Goal: Use online tool/utility: Utilize a website feature to perform a specific function

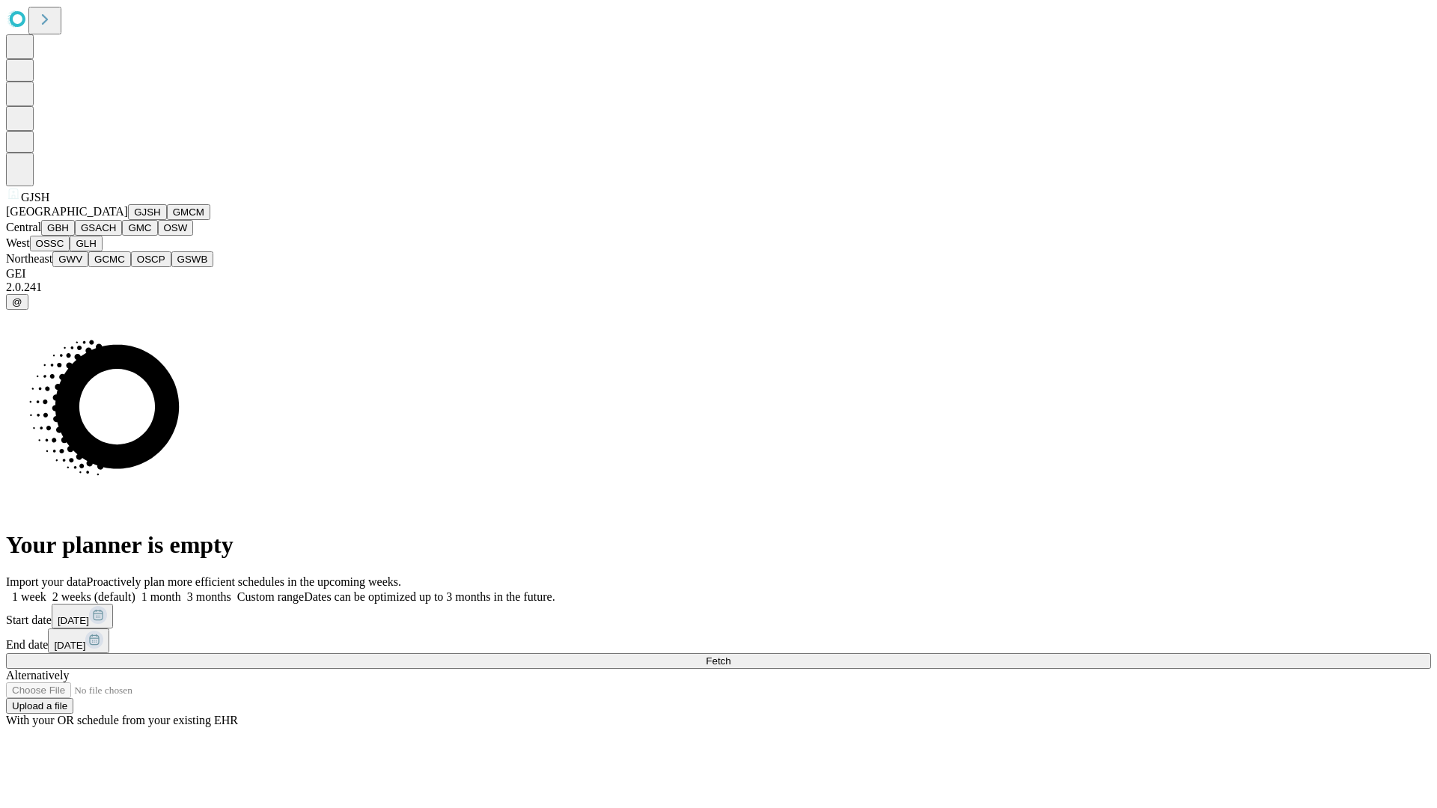
click at [128, 220] on button "GJSH" at bounding box center [147, 212] width 39 height 16
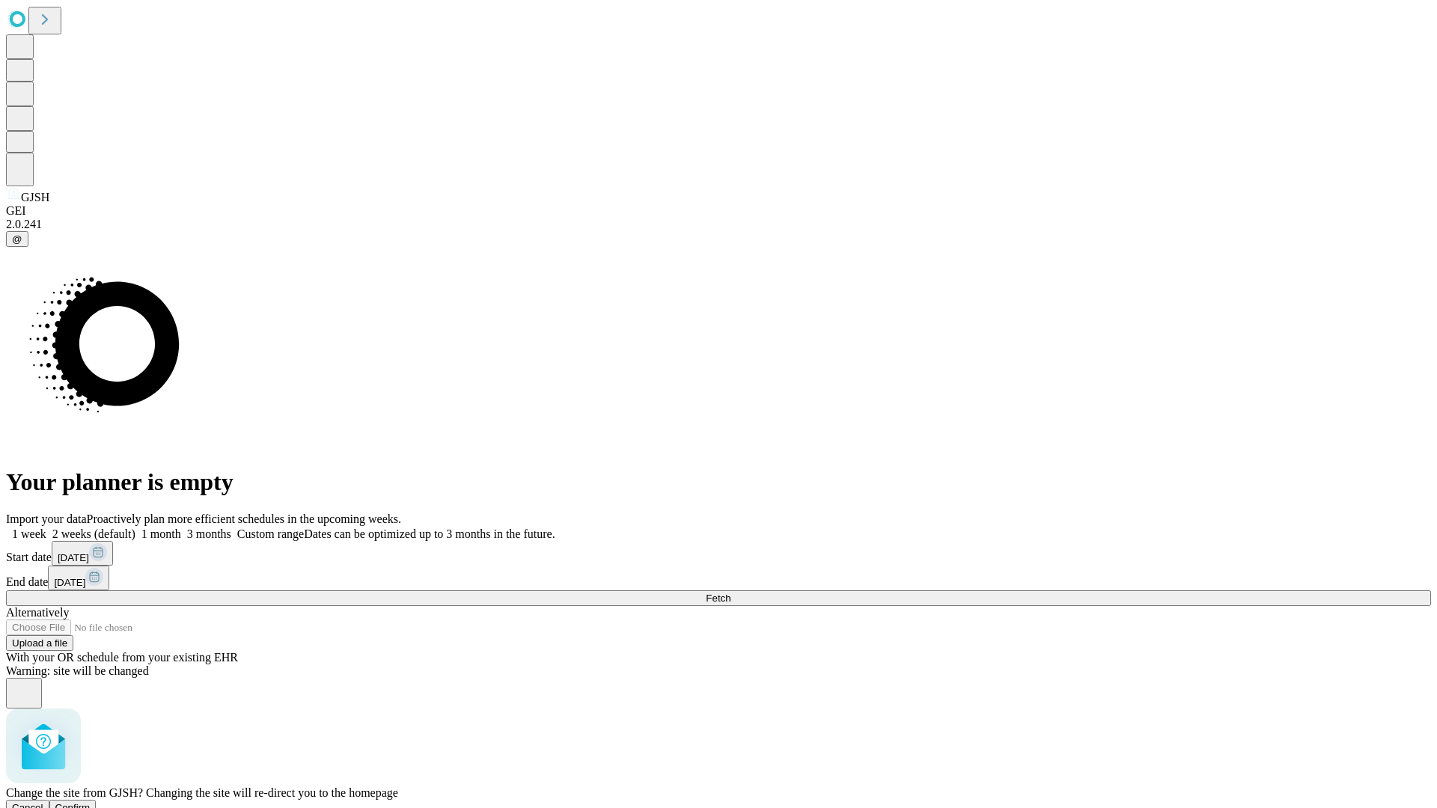
click at [91, 802] on span "Confirm" at bounding box center [72, 807] width 35 height 11
click at [135, 528] on label "2 weeks (default)" at bounding box center [90, 534] width 89 height 13
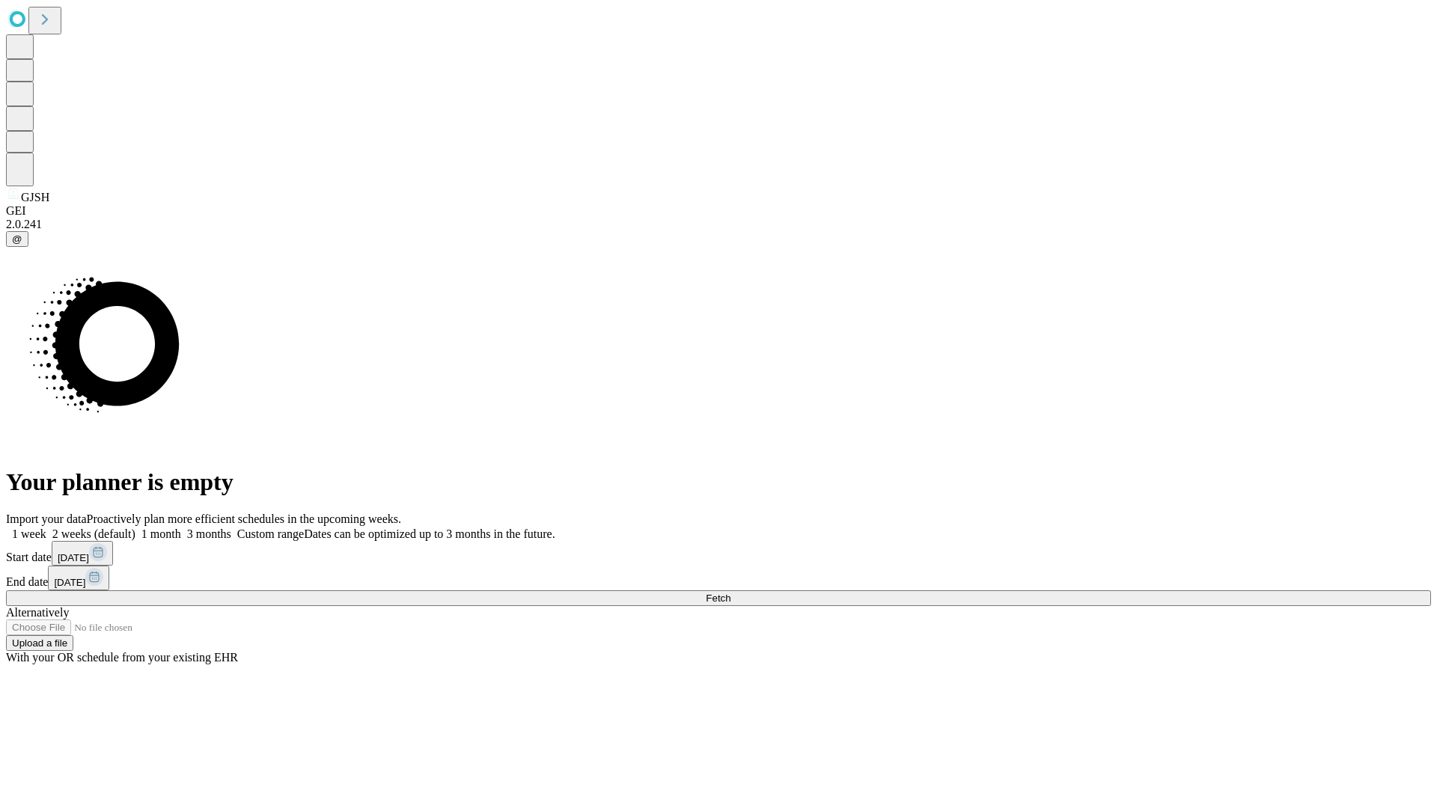
click at [731, 593] on span "Fetch" at bounding box center [718, 598] width 25 height 11
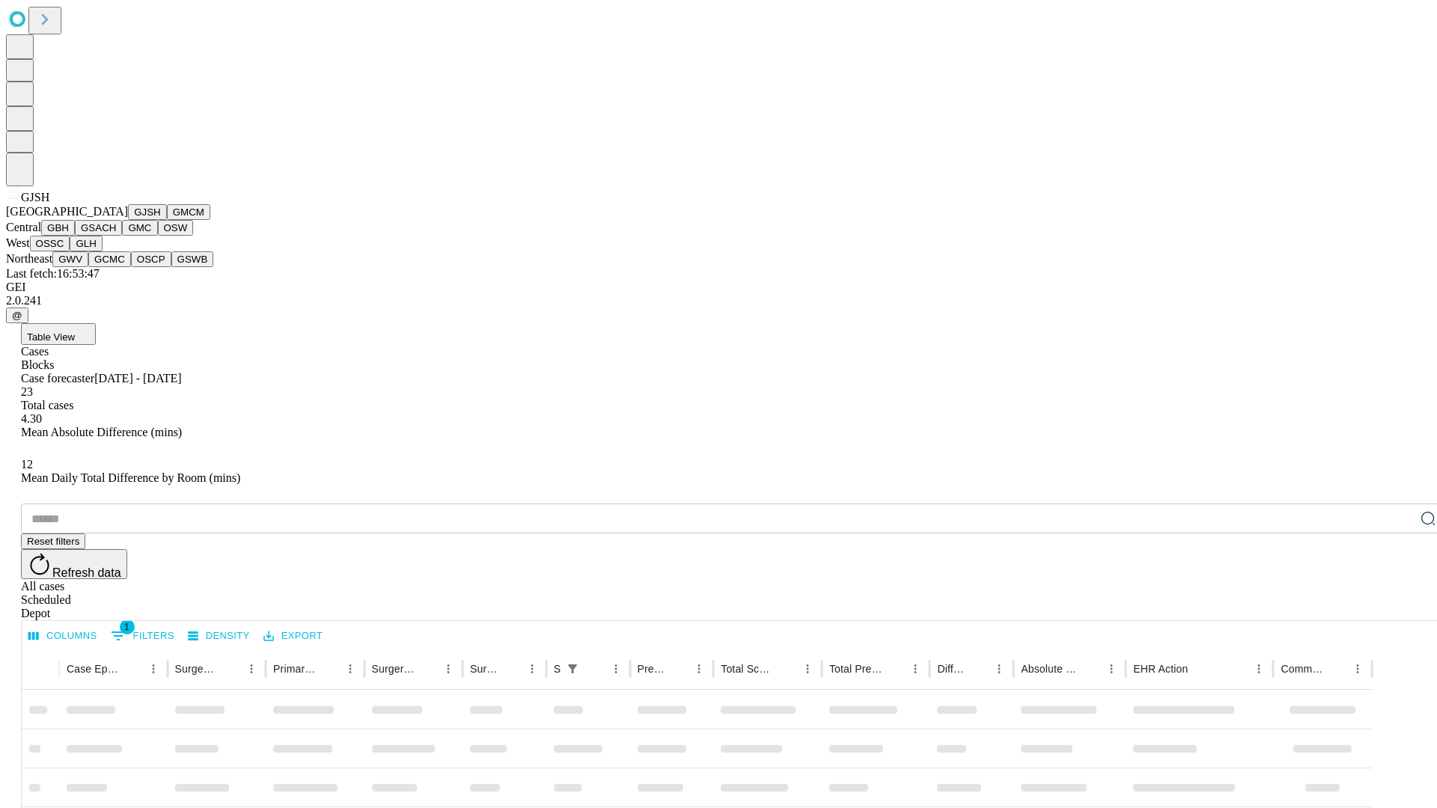
click at [167, 220] on button "GMCM" at bounding box center [188, 212] width 43 height 16
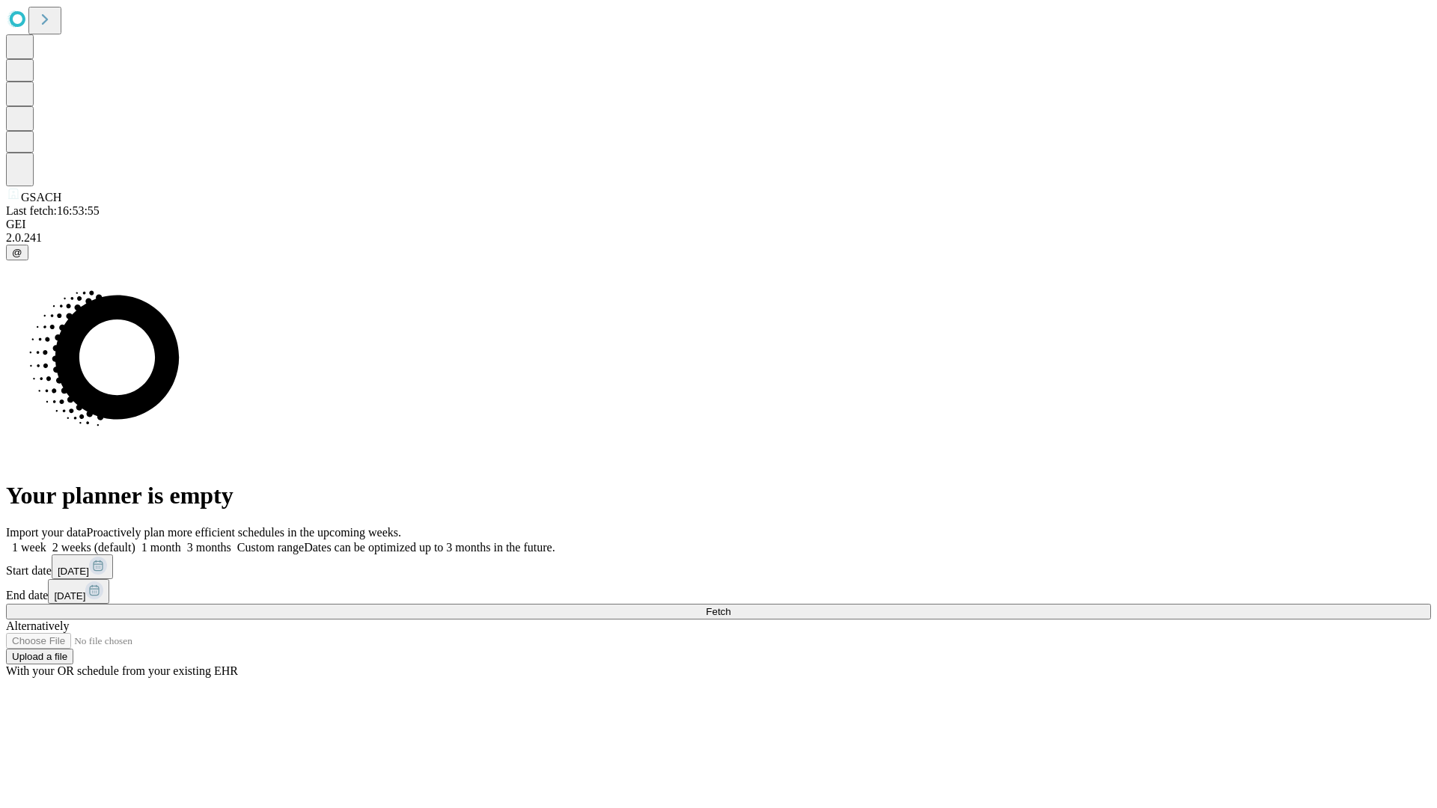
click at [135, 541] on label "2 weeks (default)" at bounding box center [90, 547] width 89 height 13
click at [731, 606] on span "Fetch" at bounding box center [718, 611] width 25 height 11
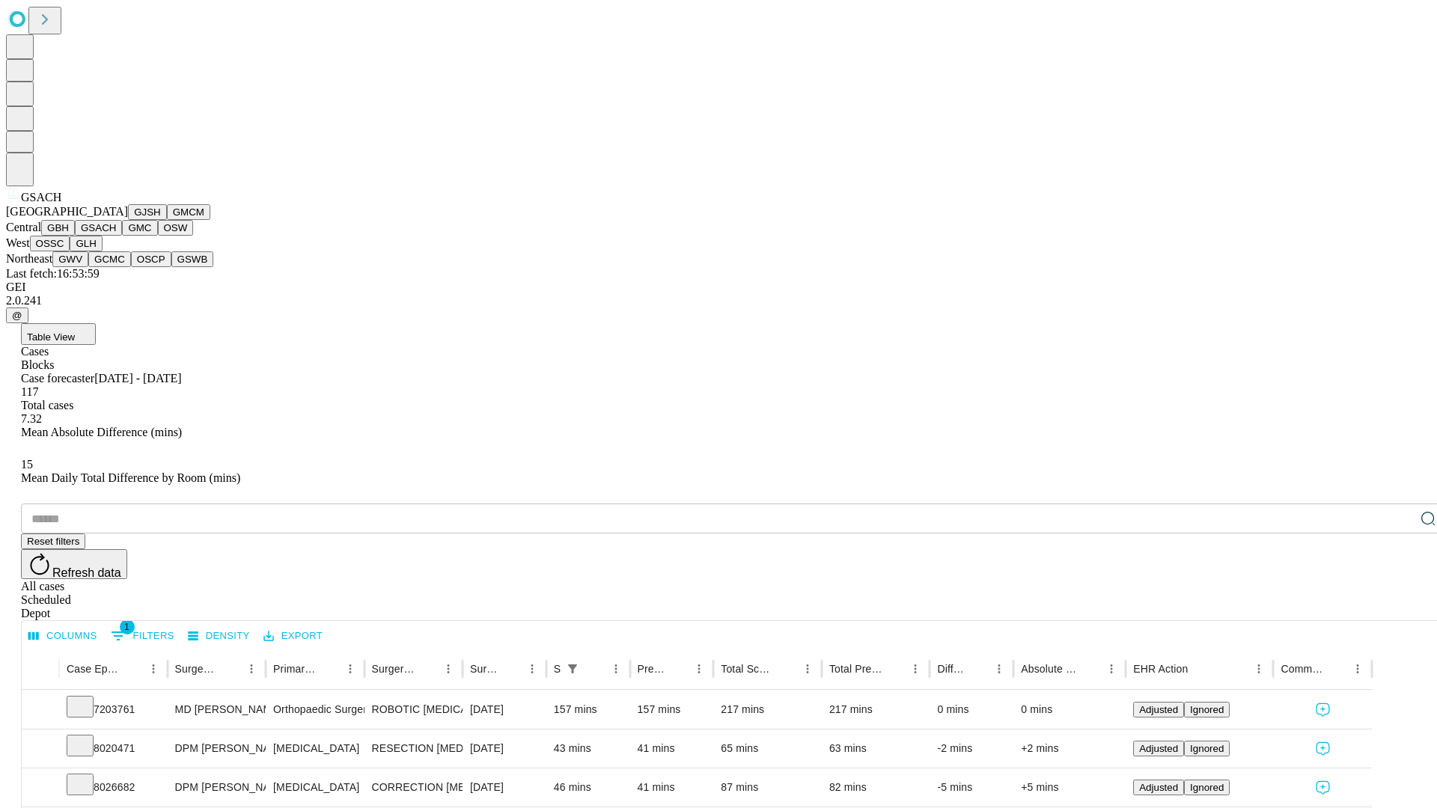
click at [122, 236] on button "GMC" at bounding box center [139, 228] width 35 height 16
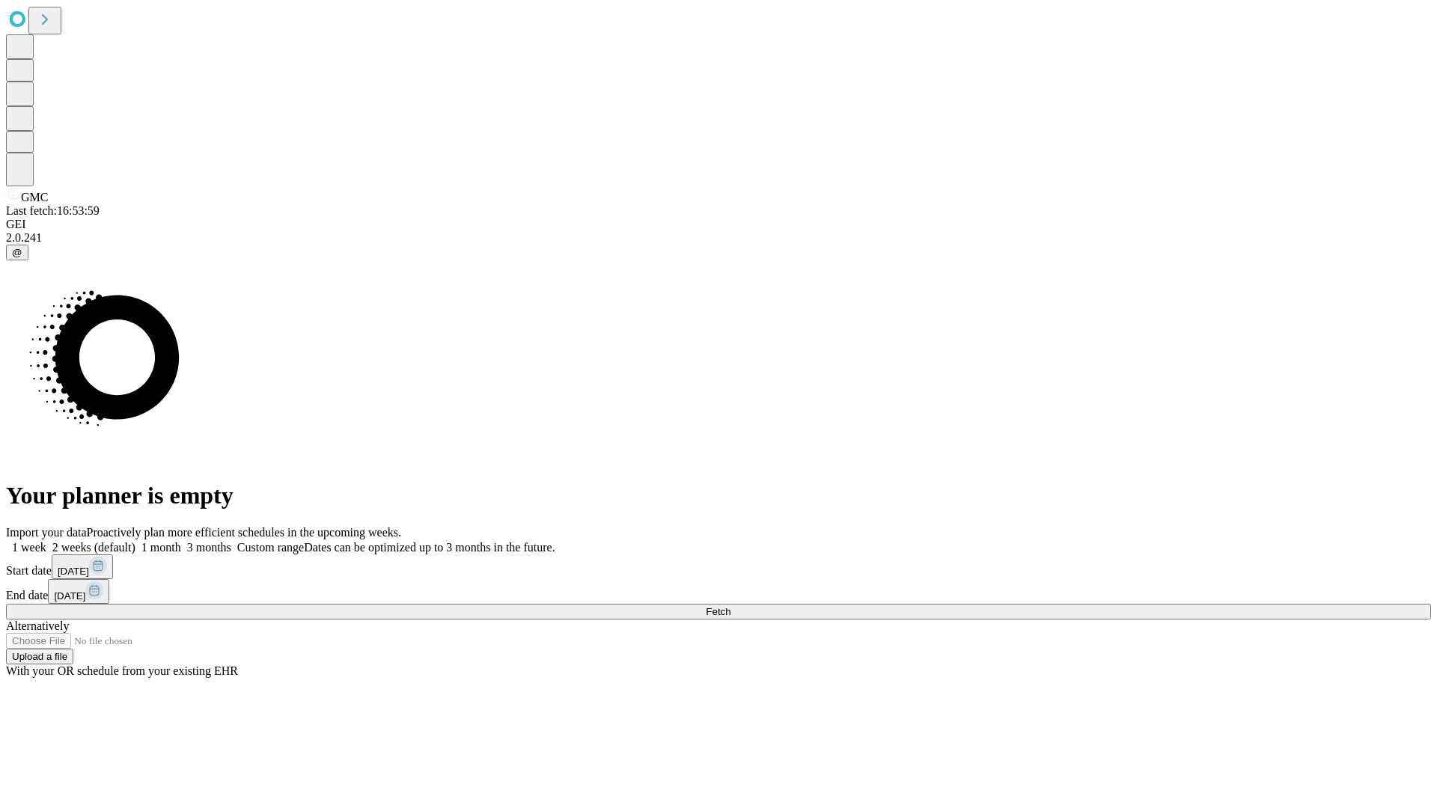
click at [135, 541] on label "2 weeks (default)" at bounding box center [90, 547] width 89 height 13
click at [731, 606] on span "Fetch" at bounding box center [718, 611] width 25 height 11
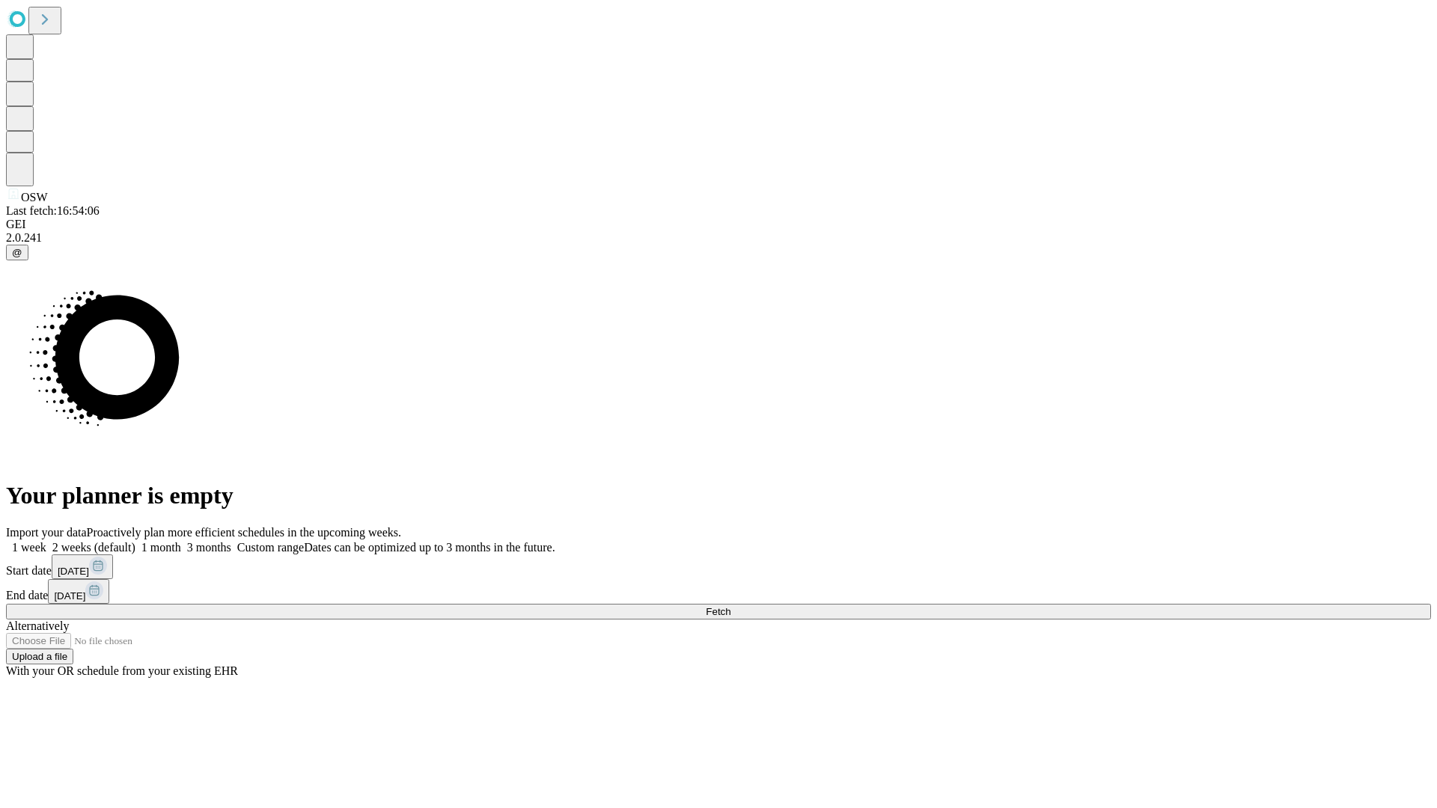
click at [135, 541] on label "2 weeks (default)" at bounding box center [90, 547] width 89 height 13
click at [731, 606] on span "Fetch" at bounding box center [718, 611] width 25 height 11
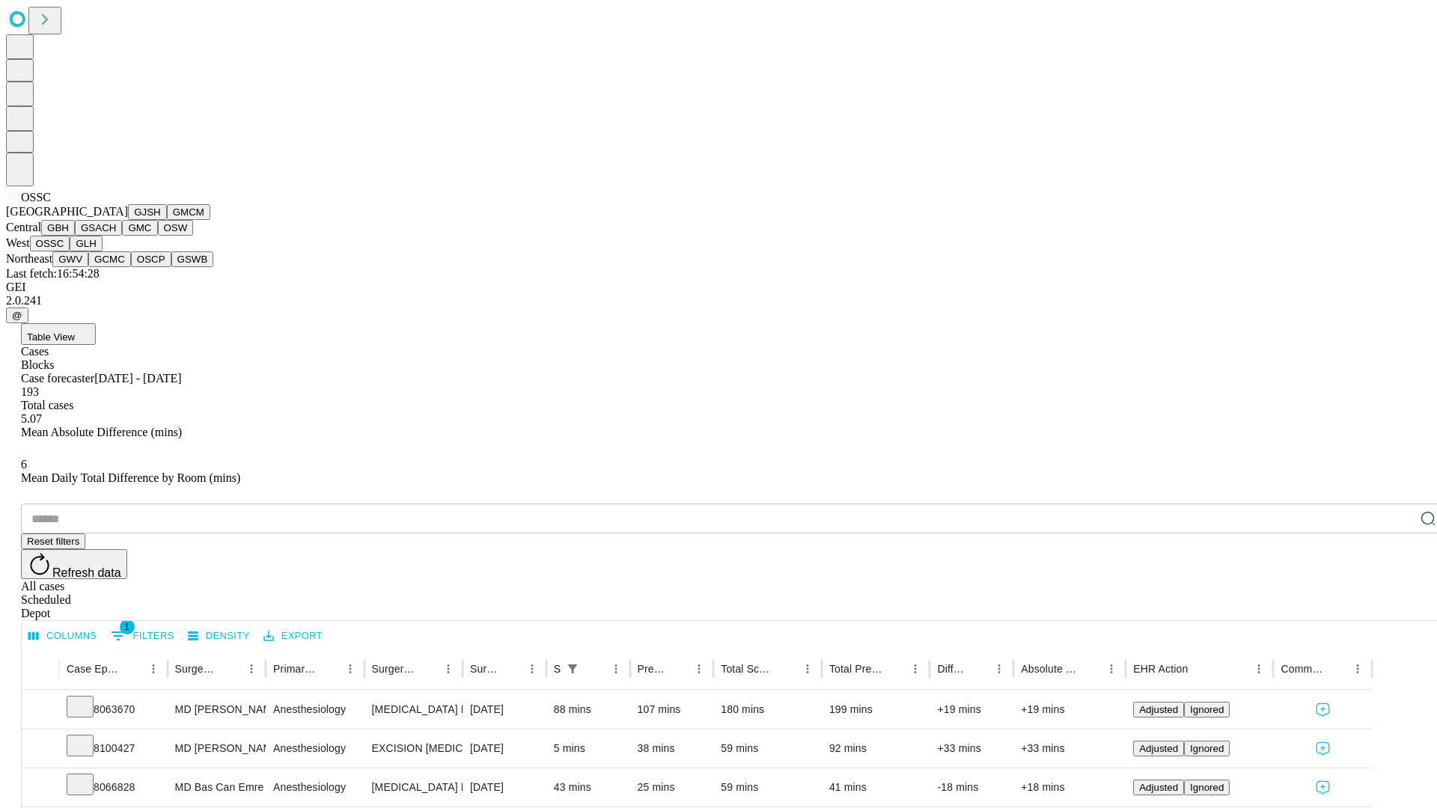
click at [102, 251] on button "GLH" at bounding box center [86, 244] width 32 height 16
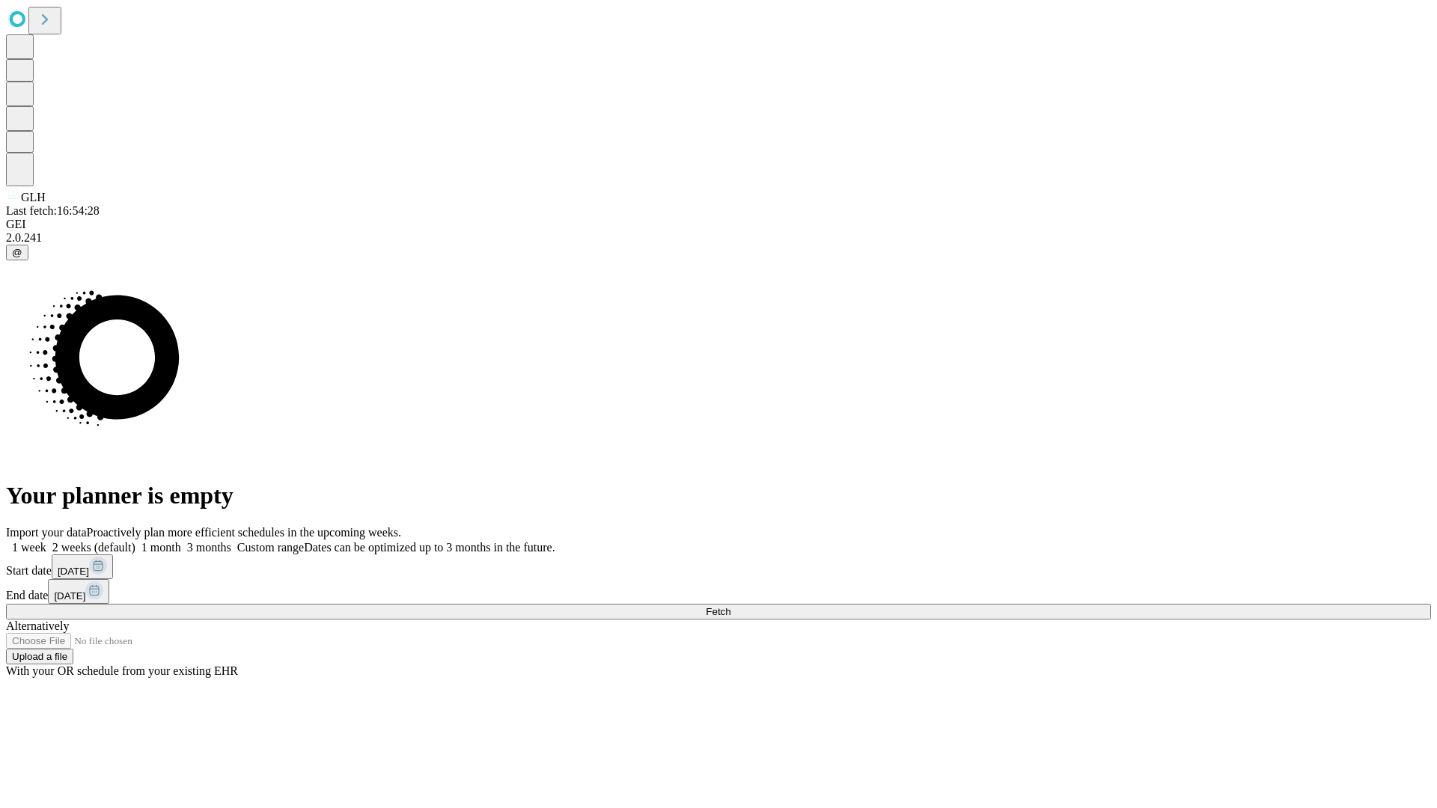
click at [135, 541] on label "2 weeks (default)" at bounding box center [90, 547] width 89 height 13
click at [731, 606] on span "Fetch" at bounding box center [718, 611] width 25 height 11
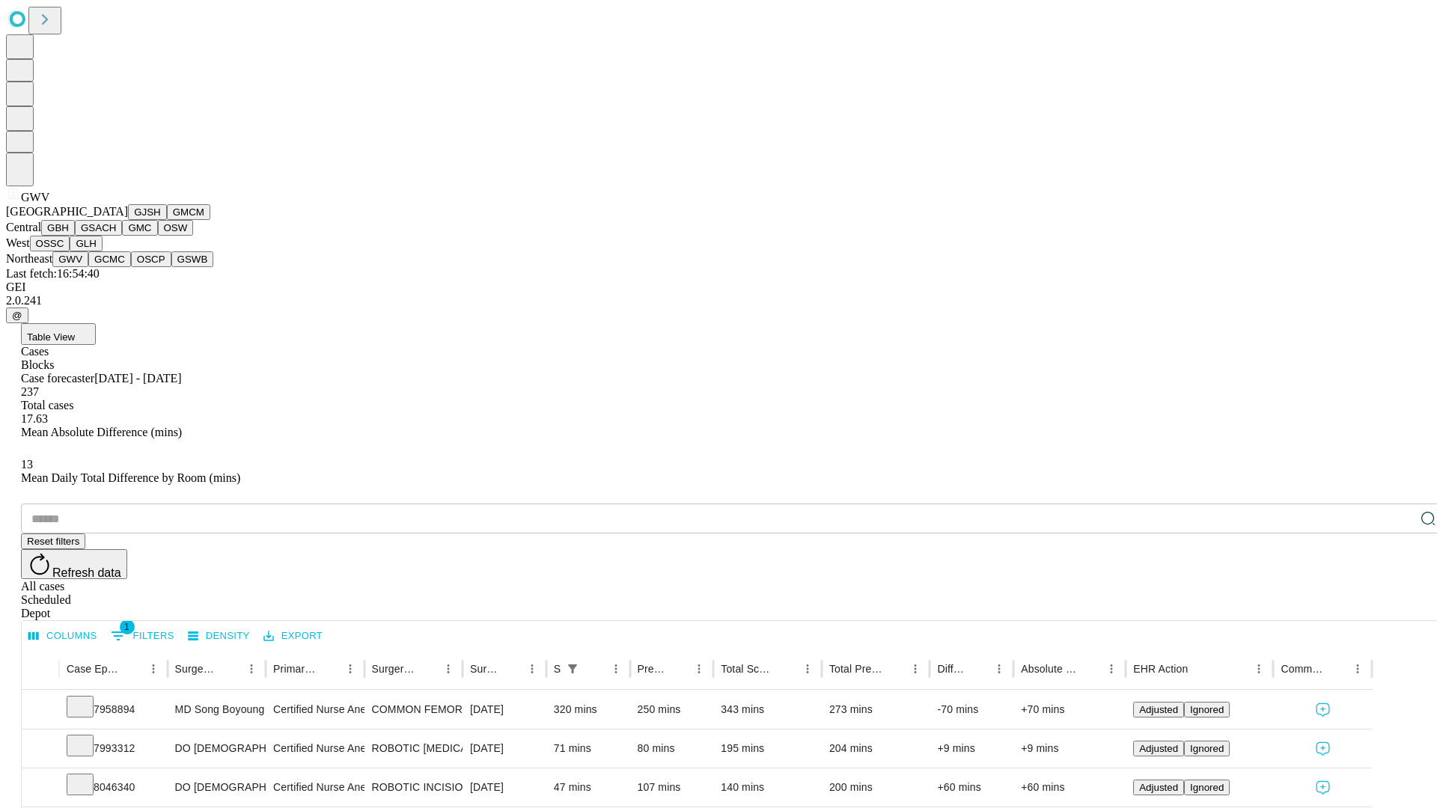
click at [116, 267] on button "GCMC" at bounding box center [109, 259] width 43 height 16
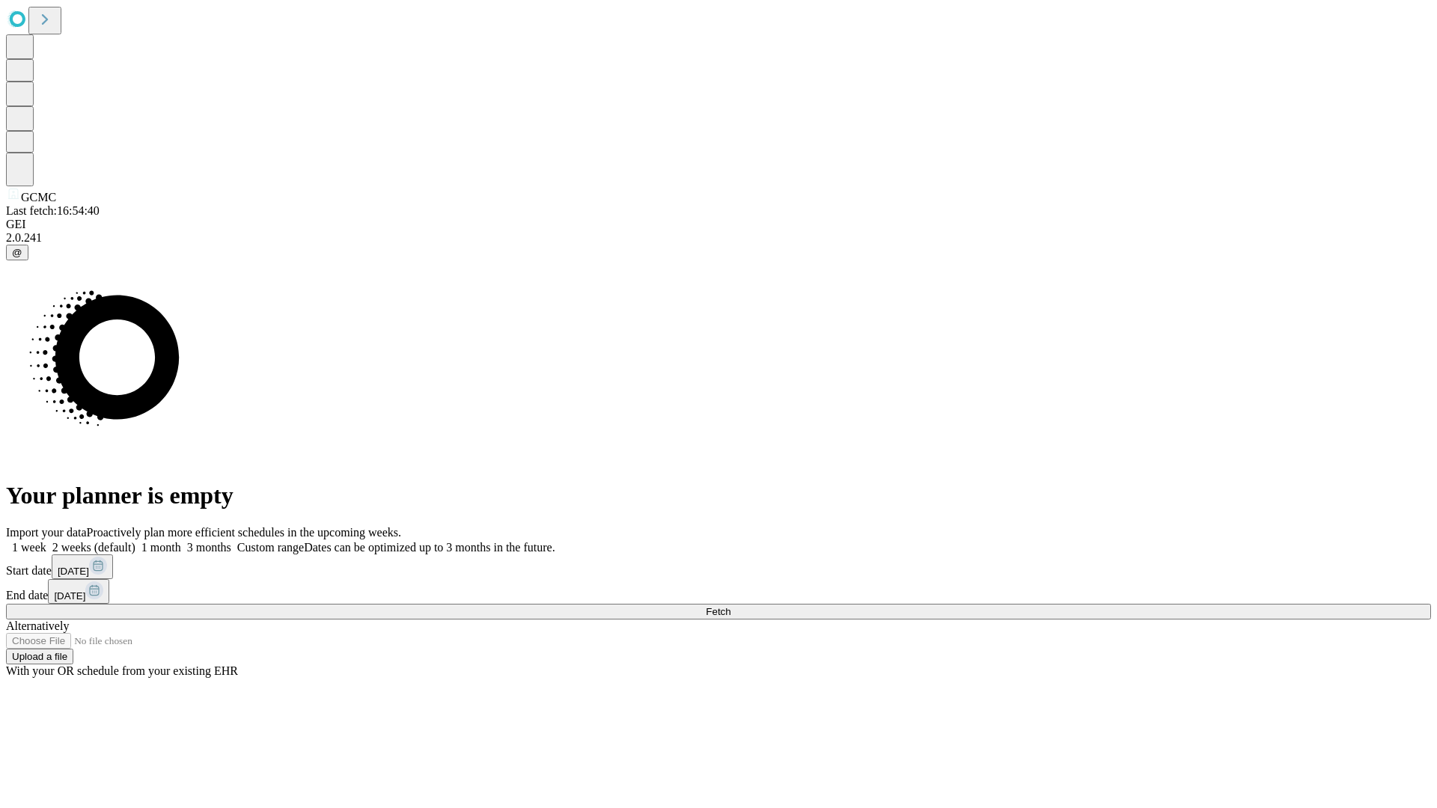
click at [135, 541] on label "2 weeks (default)" at bounding box center [90, 547] width 89 height 13
click at [731, 606] on span "Fetch" at bounding box center [718, 611] width 25 height 11
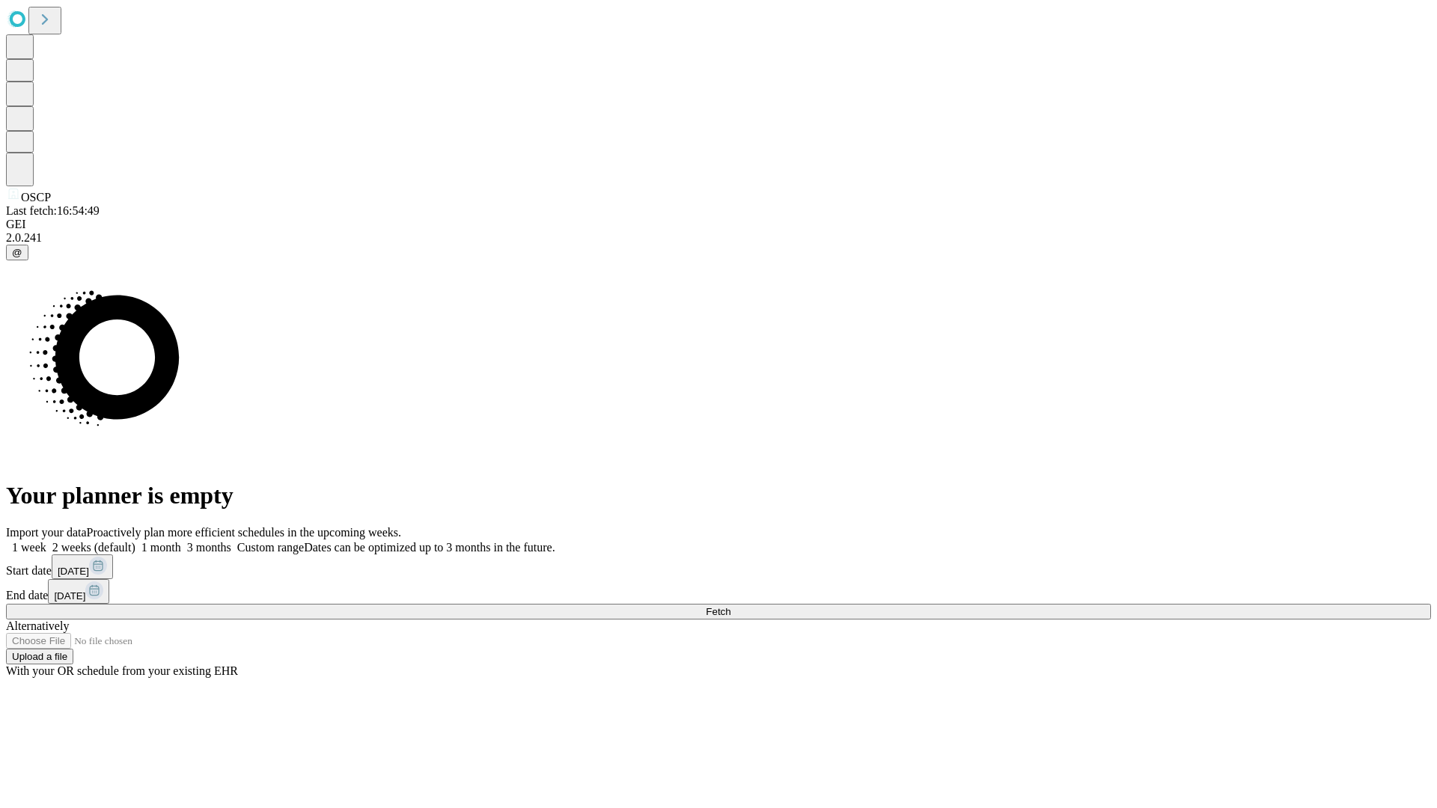
click at [135, 541] on label "2 weeks (default)" at bounding box center [90, 547] width 89 height 13
click at [731, 606] on span "Fetch" at bounding box center [718, 611] width 25 height 11
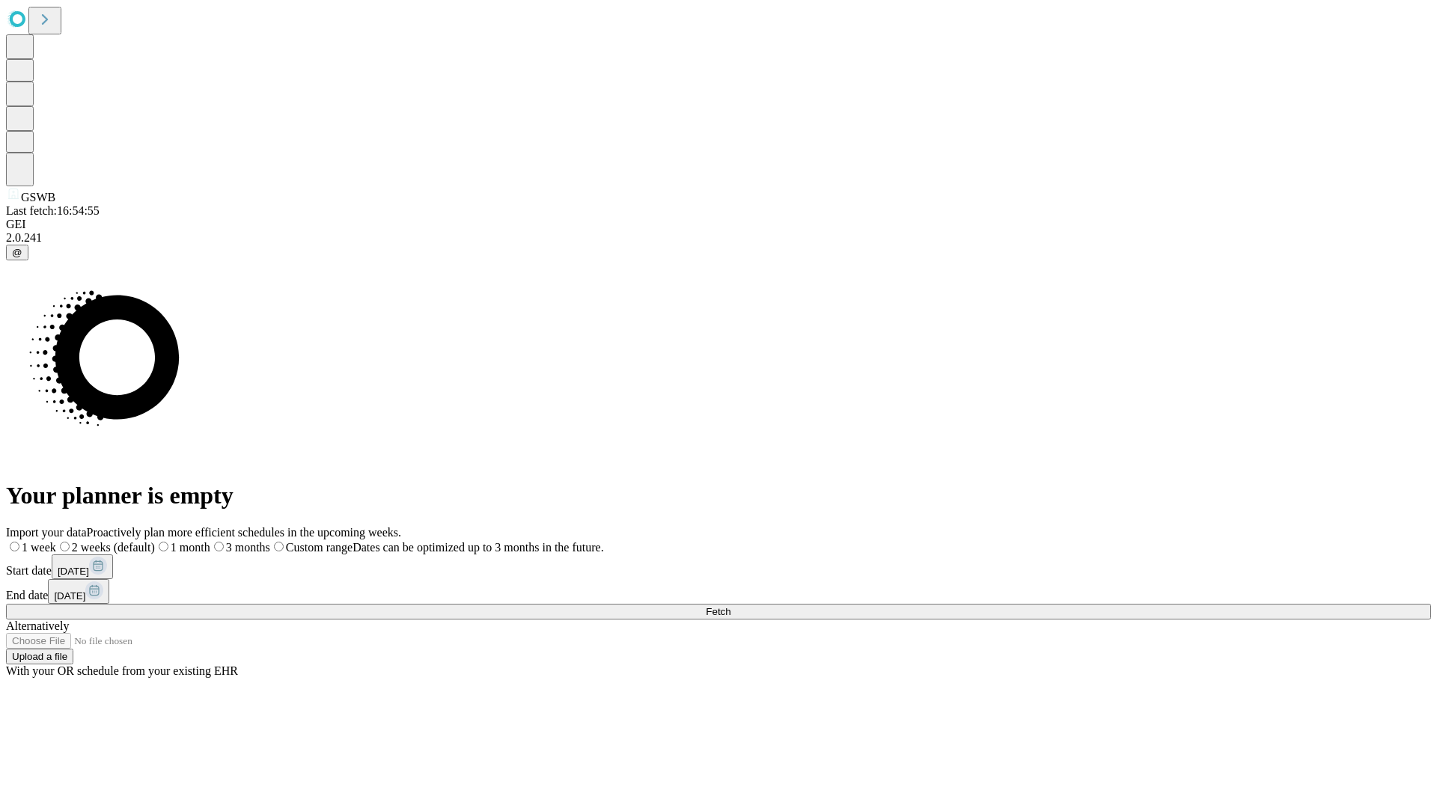
click at [155, 541] on label "2 weeks (default)" at bounding box center [105, 547] width 99 height 13
click at [731, 606] on span "Fetch" at bounding box center [718, 611] width 25 height 11
